Goal: Information Seeking & Learning: Learn about a topic

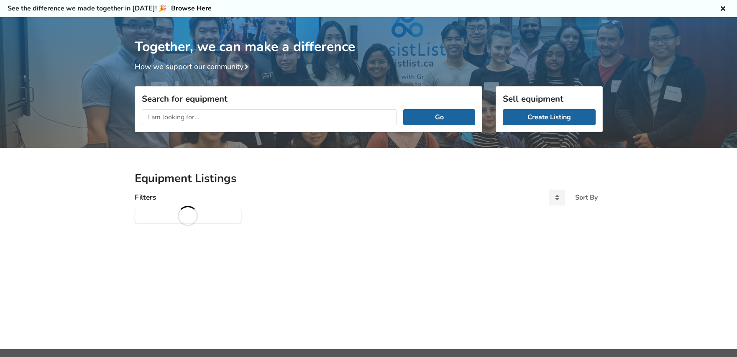
scroll to position [44, 0]
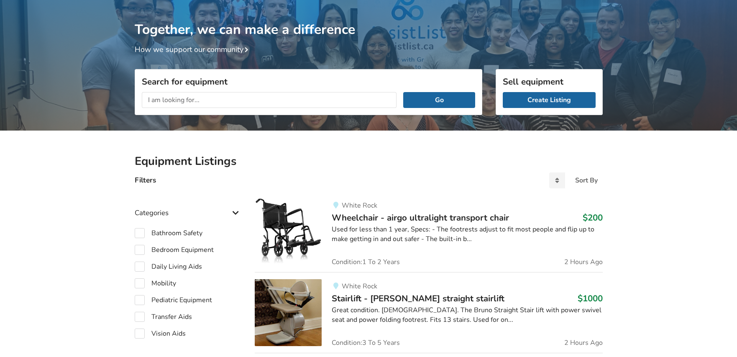
click at [205, 98] on input "text" at bounding box center [269, 100] width 255 height 16
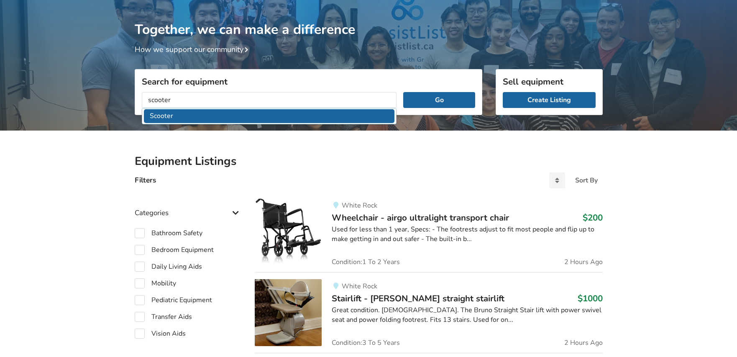
click at [161, 118] on li "Scooter" at bounding box center [269, 116] width 251 height 14
type input "Scooter"
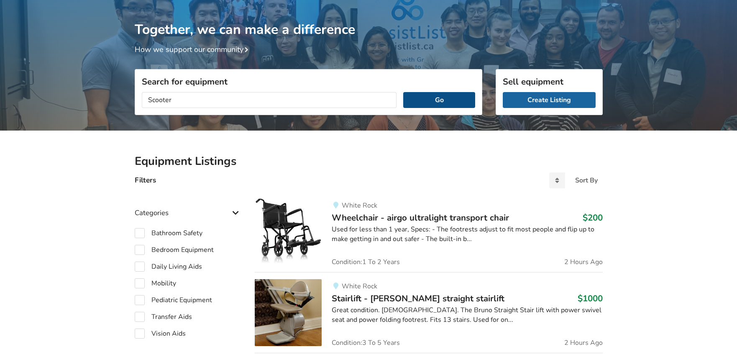
click at [434, 99] on button "Go" at bounding box center [438, 100] width 71 height 16
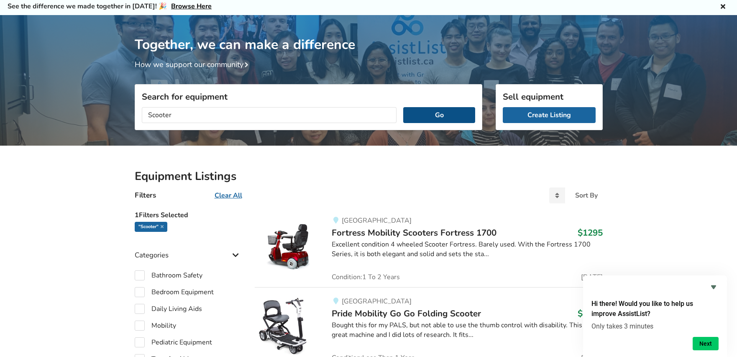
scroll to position [42, 0]
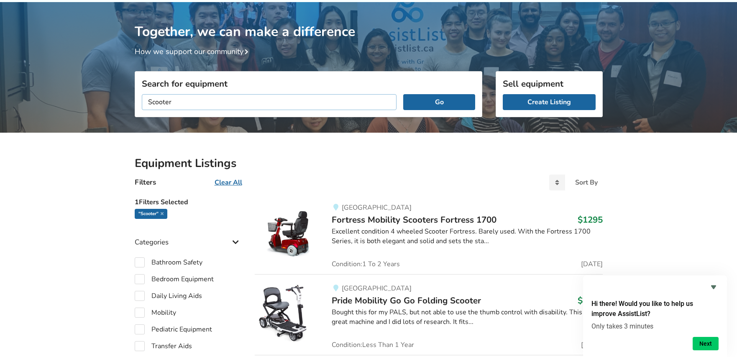
click at [186, 102] on input "Scooter" at bounding box center [269, 102] width 255 height 16
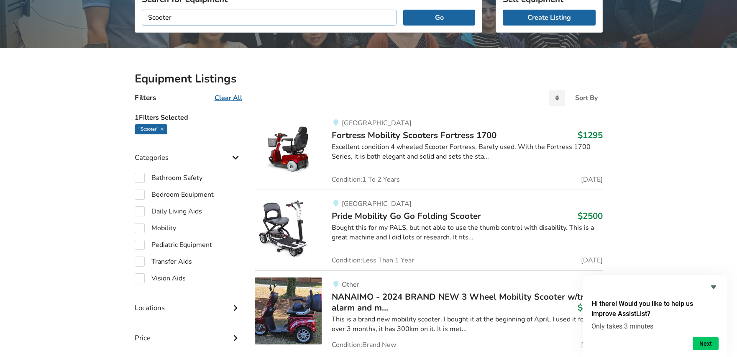
scroll to position [251, 0]
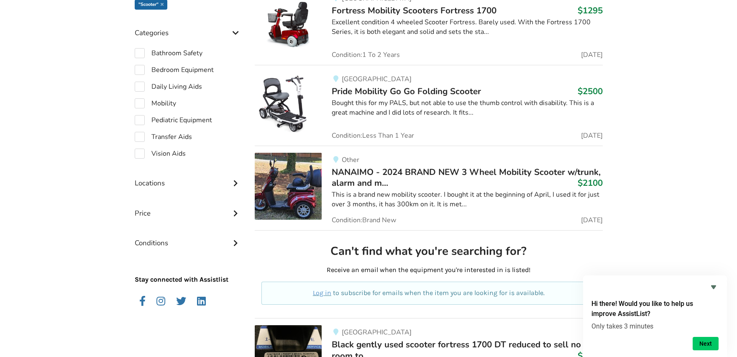
click at [235, 183] on icon at bounding box center [235, 182] width 8 height 7
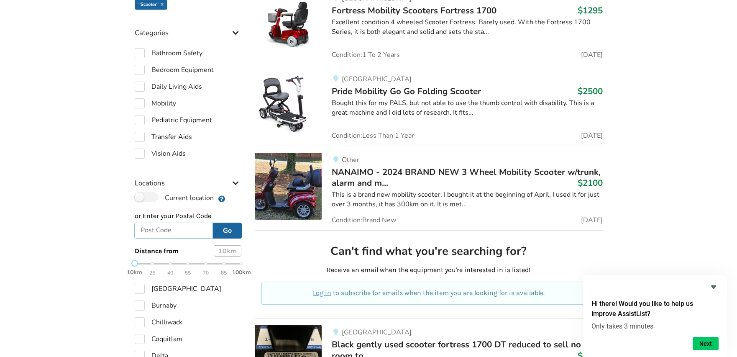
click at [164, 232] on input "text" at bounding box center [173, 230] width 79 height 16
type input "[GEOGRAPHIC_DATA]"
click at [222, 229] on button "Go" at bounding box center [227, 230] width 29 height 16
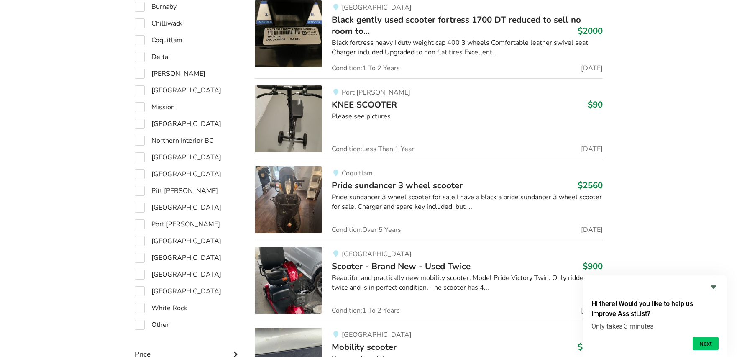
scroll to position [669, 0]
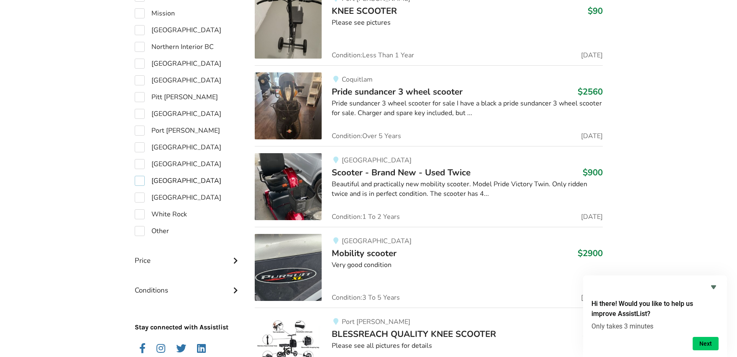
click at [137, 179] on label "[GEOGRAPHIC_DATA]" at bounding box center [178, 181] width 87 height 10
checkbox input "true"
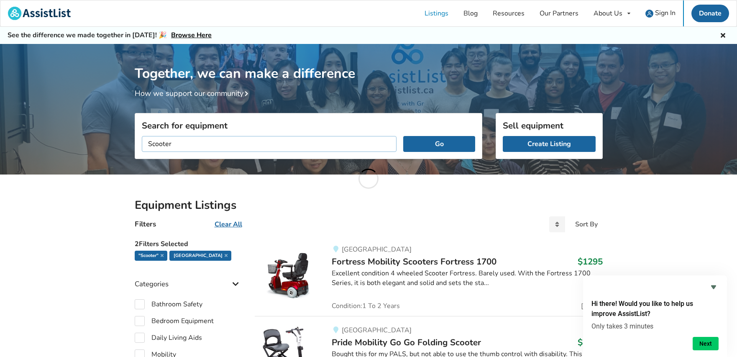
drag, startPoint x: 190, startPoint y: 142, endPoint x: 114, endPoint y: 145, distance: 75.7
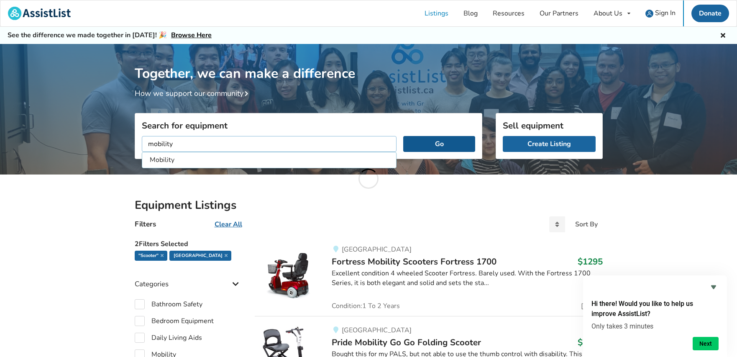
type input "mobility"
click at [439, 143] on button "Go" at bounding box center [438, 144] width 71 height 16
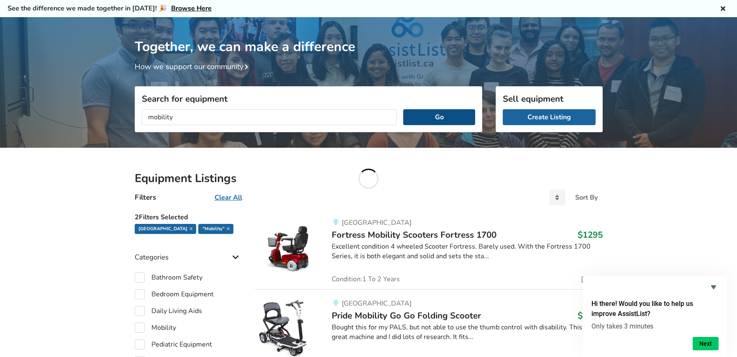
scroll to position [42, 0]
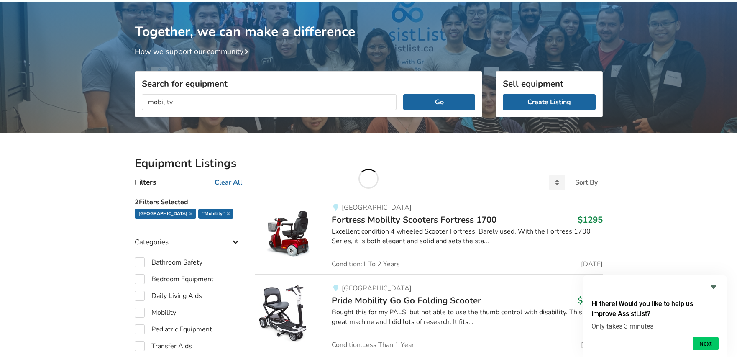
click at [715, 285] on icon "Hide survey" at bounding box center [713, 287] width 5 height 4
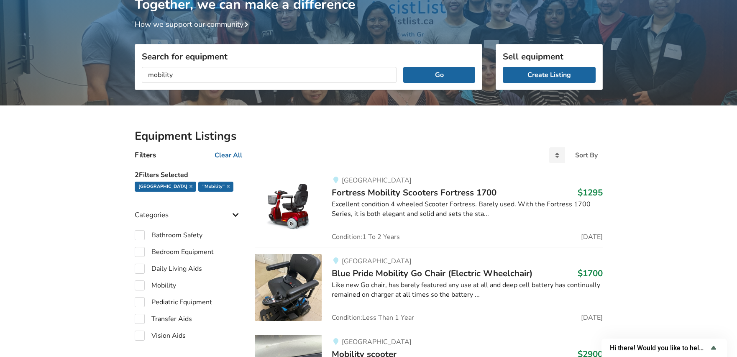
scroll to position [84, 0]
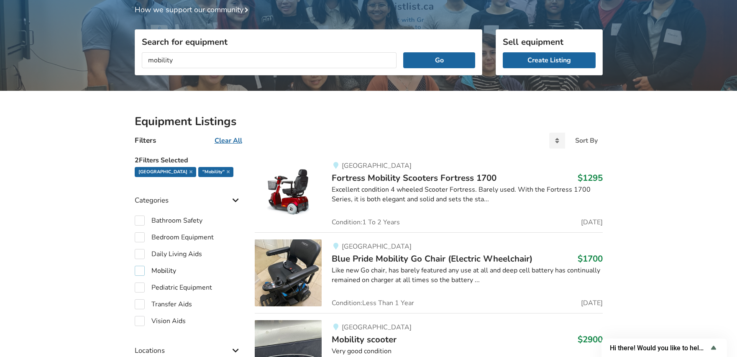
click at [139, 268] on label "Mobility" at bounding box center [155, 270] width 41 height 10
checkbox input "true"
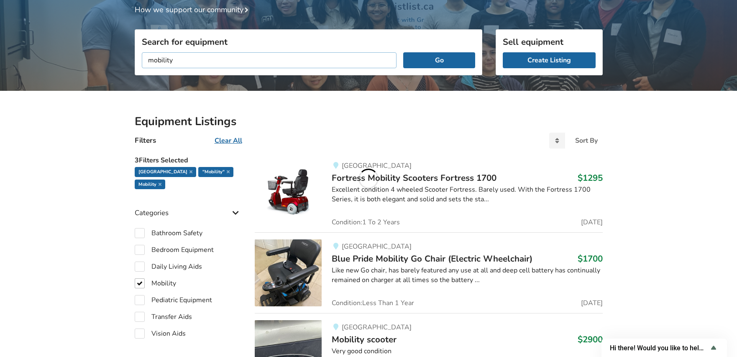
drag, startPoint x: 257, startPoint y: 59, endPoint x: 119, endPoint y: 54, distance: 138.5
click at [161, 182] on icon at bounding box center [159, 184] width 3 height 4
checkbox input "false"
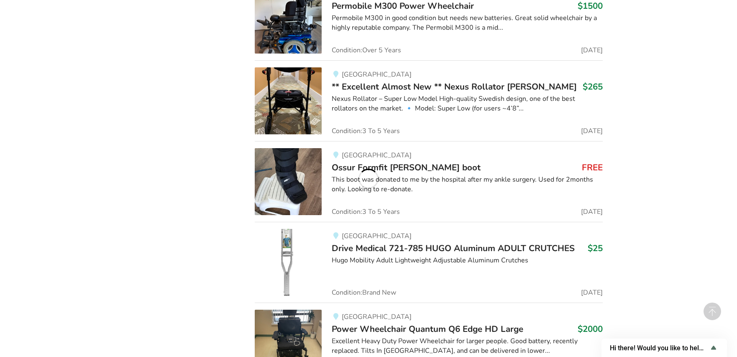
scroll to position [2538, 0]
